Goal: Navigation & Orientation: Find specific page/section

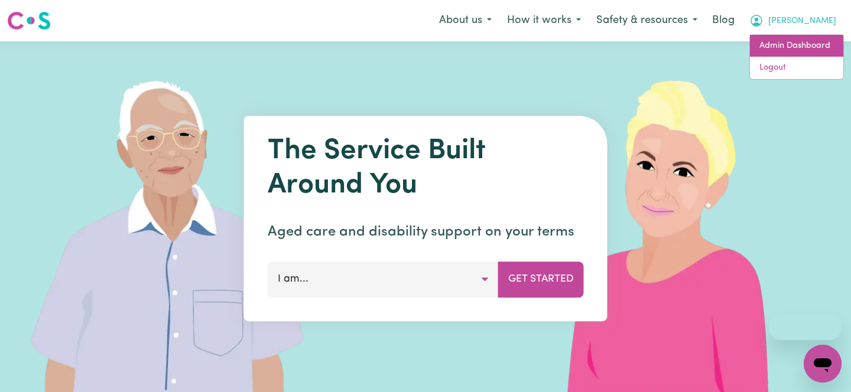
click at [805, 44] on link "Admin Dashboard" at bounding box center [796, 46] width 93 height 22
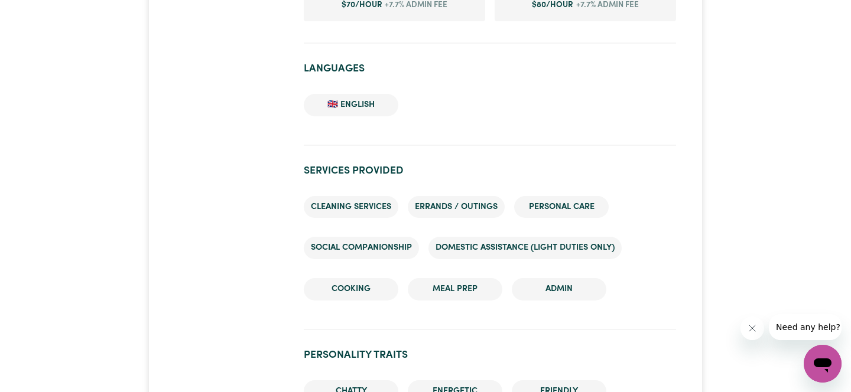
scroll to position [1140, 0]
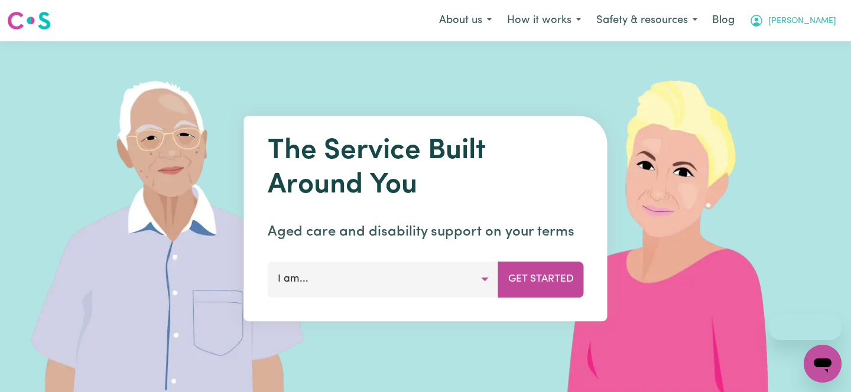
click at [818, 32] on button "[PERSON_NAME]" at bounding box center [792, 20] width 102 height 25
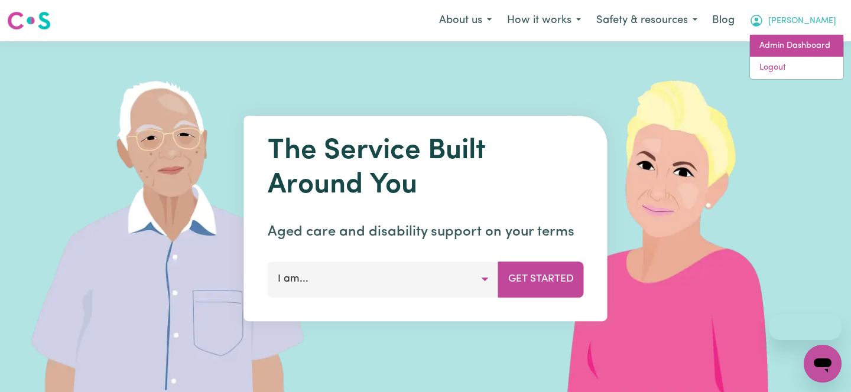
click at [794, 56] on link "Admin Dashboard" at bounding box center [796, 46] width 93 height 22
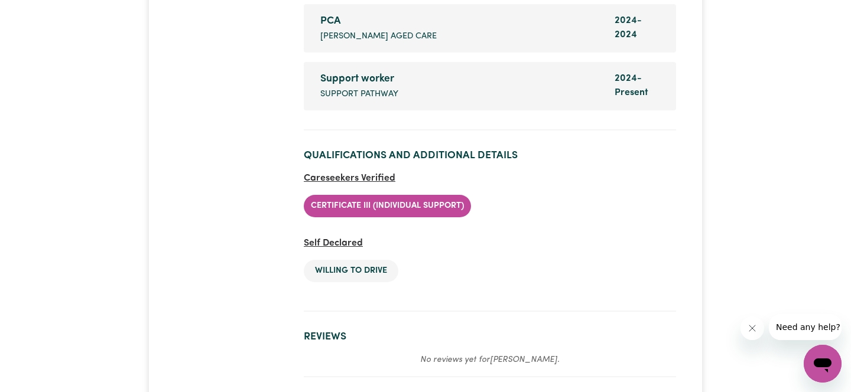
scroll to position [1835, 0]
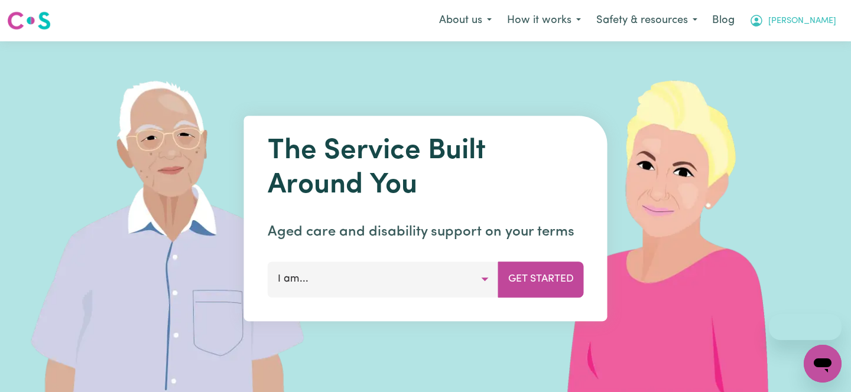
click at [808, 32] on button "[PERSON_NAME]" at bounding box center [792, 20] width 102 height 25
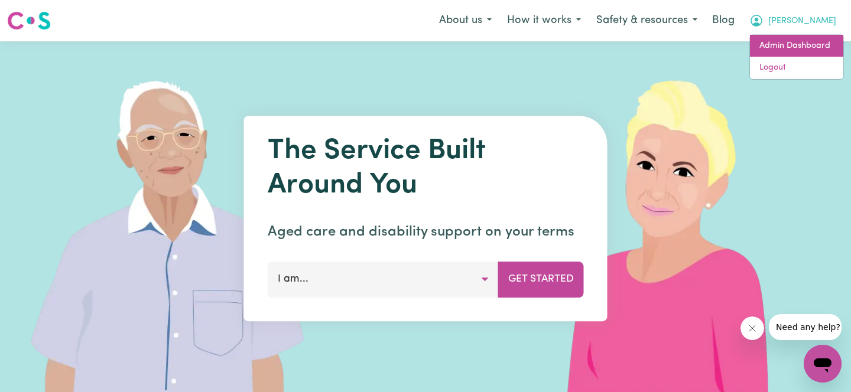
click at [797, 39] on link "Admin Dashboard" at bounding box center [796, 46] width 93 height 22
